Goal: Task Accomplishment & Management: Use online tool/utility

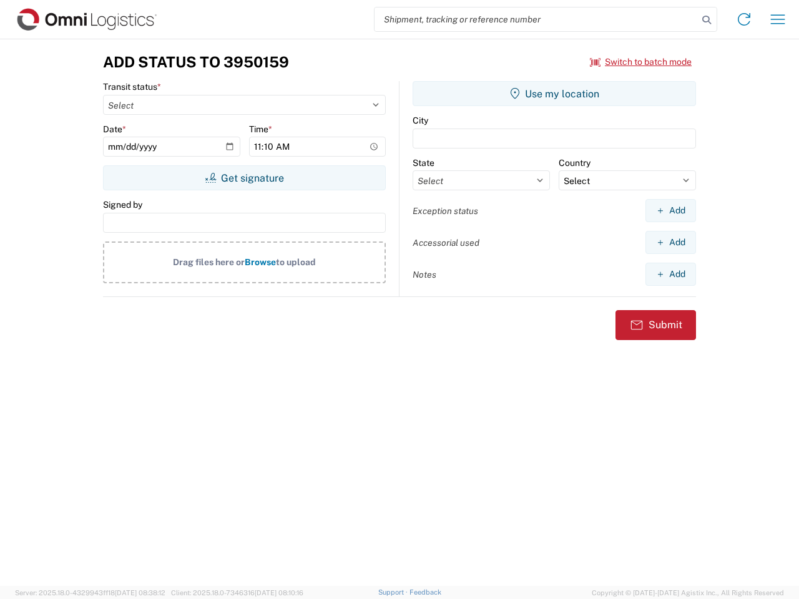
click at [536, 19] on input "search" at bounding box center [536, 19] width 323 height 24
click at [707, 20] on icon at bounding box center [706, 19] width 17 height 17
click at [744, 19] on icon at bounding box center [744, 19] width 20 height 20
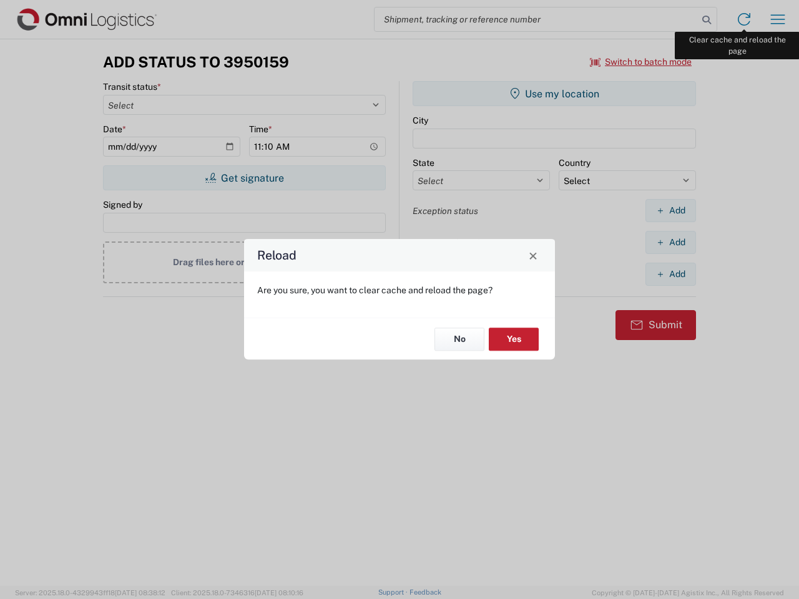
click at [778, 19] on div "Reload Are you sure, you want to clear cache and reload the page? No Yes" at bounding box center [399, 299] width 799 height 599
click at [641, 62] on div "Reload Are you sure, you want to clear cache and reload the page? No Yes" at bounding box center [399, 299] width 799 height 599
click at [244, 178] on div "Reload Are you sure, you want to clear cache and reload the page? No Yes" at bounding box center [399, 299] width 799 height 599
click at [554, 94] on div "Reload Are you sure, you want to clear cache and reload the page? No Yes" at bounding box center [399, 299] width 799 height 599
click at [670, 210] on div "Reload Are you sure, you want to clear cache and reload the page? No Yes" at bounding box center [399, 299] width 799 height 599
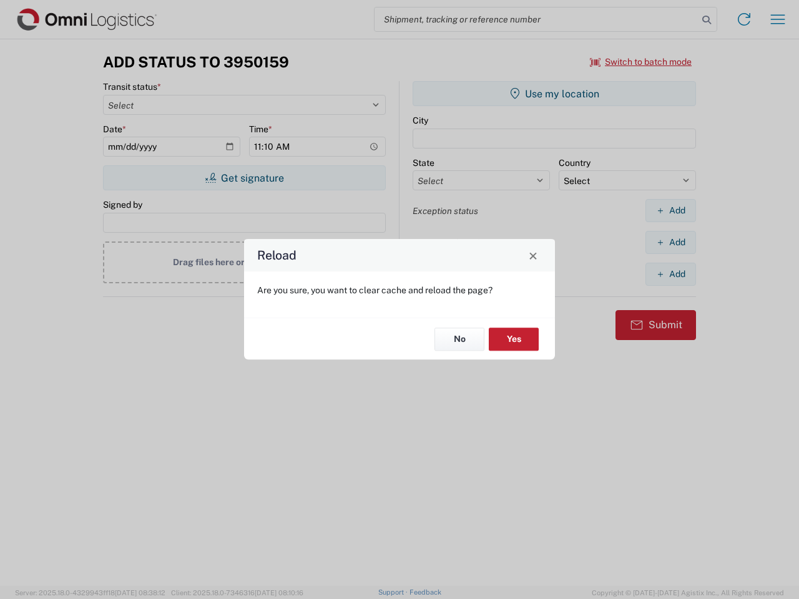
click at [670, 242] on div "Reload Are you sure, you want to clear cache and reload the page? No Yes" at bounding box center [399, 299] width 799 height 599
click at [670, 274] on div "Reload Are you sure, you want to clear cache and reload the page? No Yes" at bounding box center [399, 299] width 799 height 599
